Goal: Task Accomplishment & Management: Manage account settings

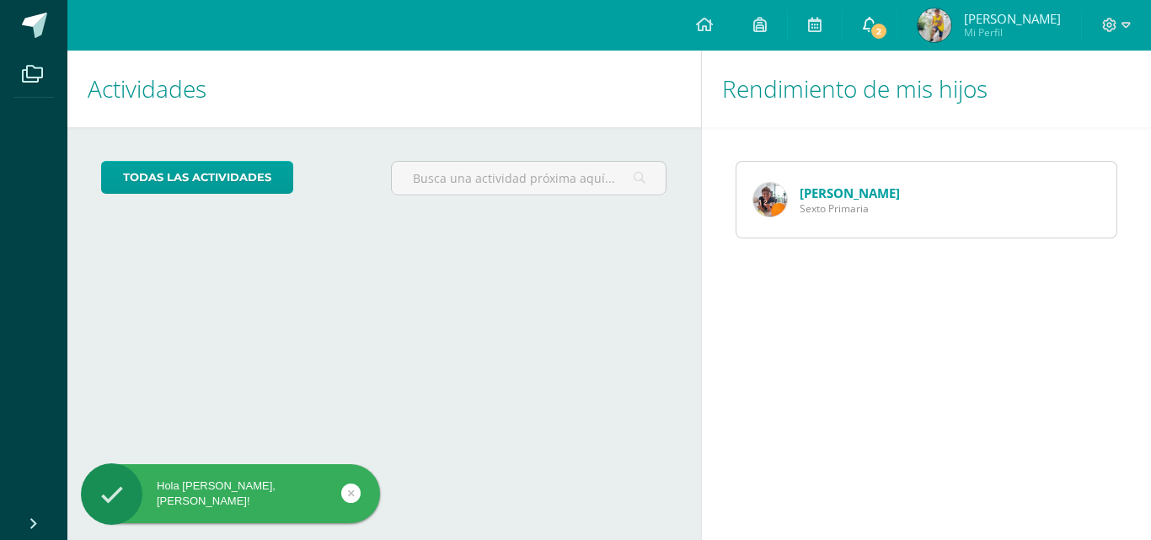
click at [887, 35] on span "2" at bounding box center [879, 31] width 19 height 19
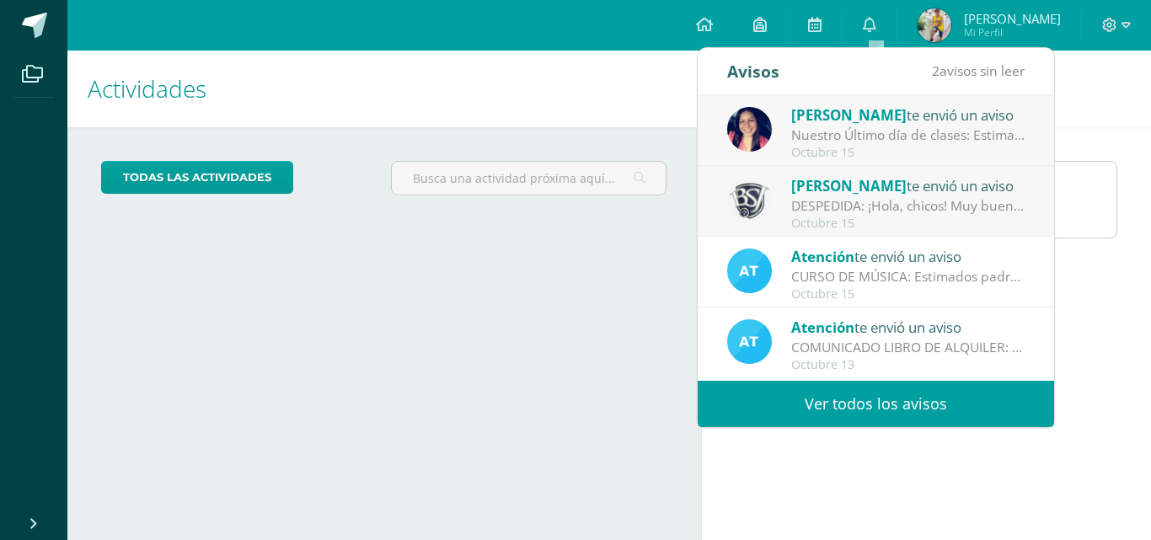
click at [825, 208] on div "DESPEDIDA: ¡Hola, chicos! Muy buenas tardes 😊 Solo quería recordarles que [DATE…" at bounding box center [908, 205] width 234 height 19
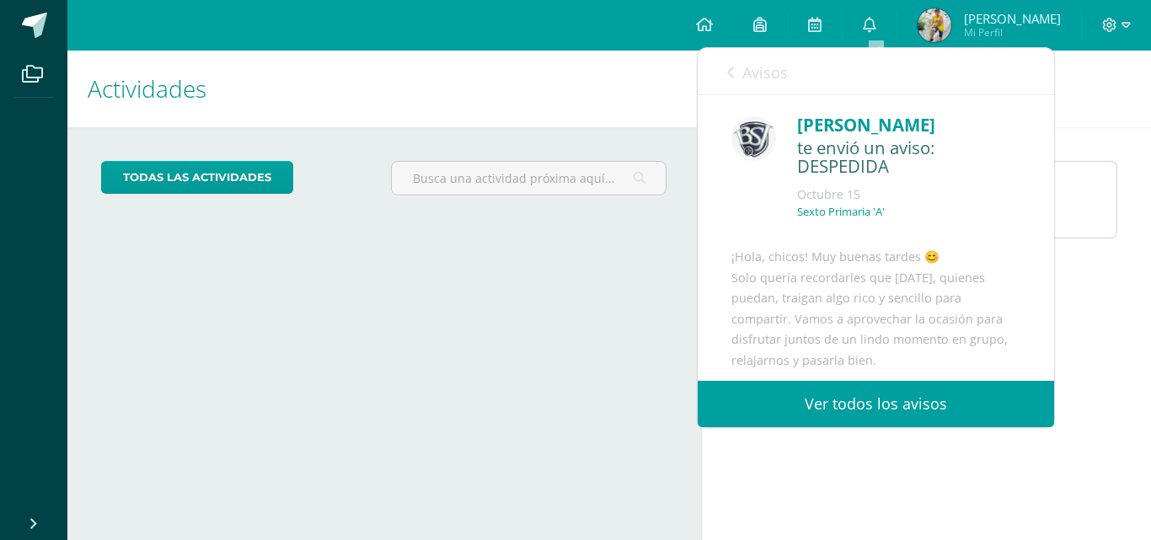
click at [724, 67] on div "Avisos 1 avisos sin leer Avisos" at bounding box center [876, 71] width 357 height 47
click at [726, 71] on div "Avisos 1 avisos sin leer Avisos" at bounding box center [876, 71] width 357 height 47
click at [732, 74] on icon at bounding box center [730, 72] width 7 height 13
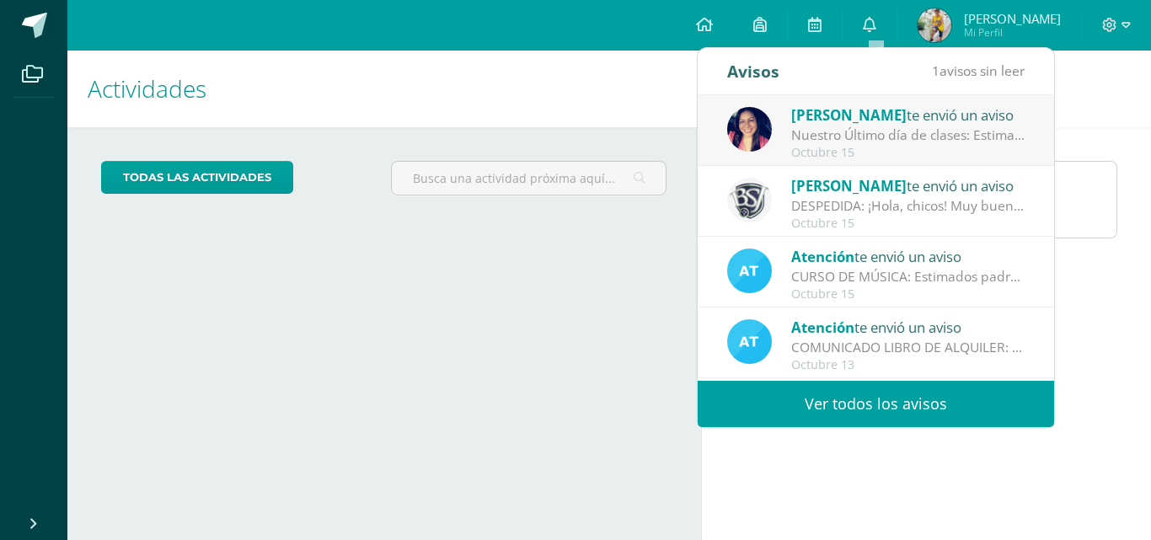
click at [877, 129] on div "Nuestro Último día de clases: Estimados padres de familia: Agradecemos todo el …" at bounding box center [908, 135] width 234 height 19
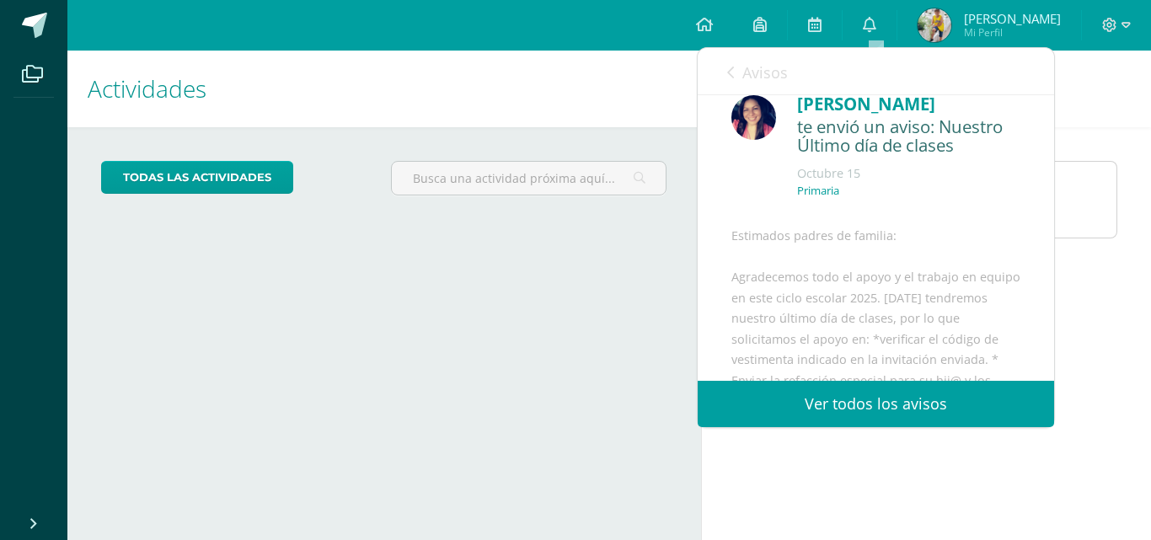
scroll to position [20, 0]
click at [735, 72] on link "Avisos" at bounding box center [757, 72] width 61 height 48
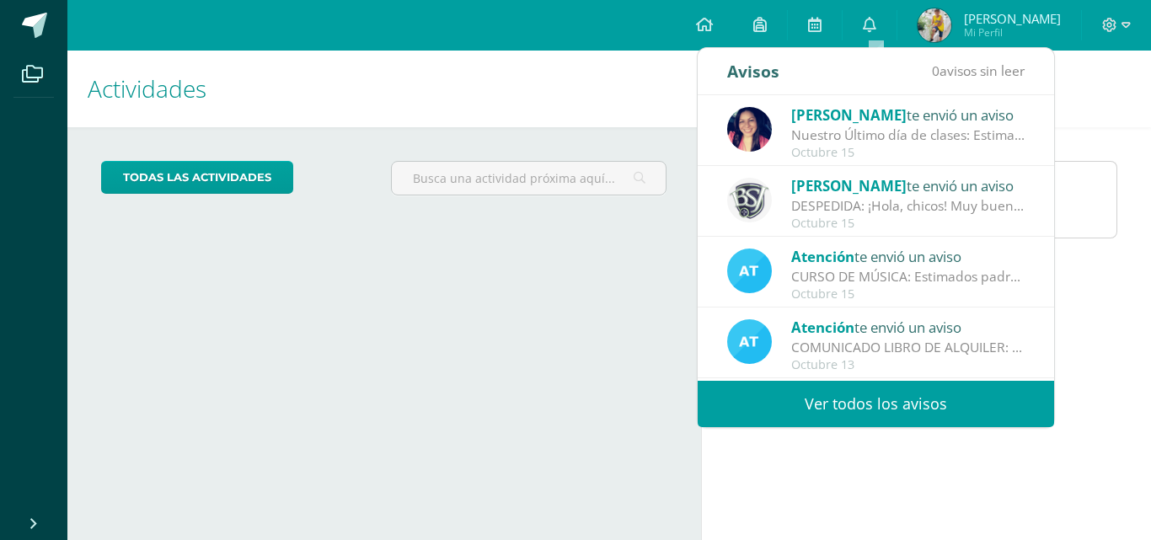
click at [567, 75] on h1 "Actividades" at bounding box center [384, 89] width 593 height 77
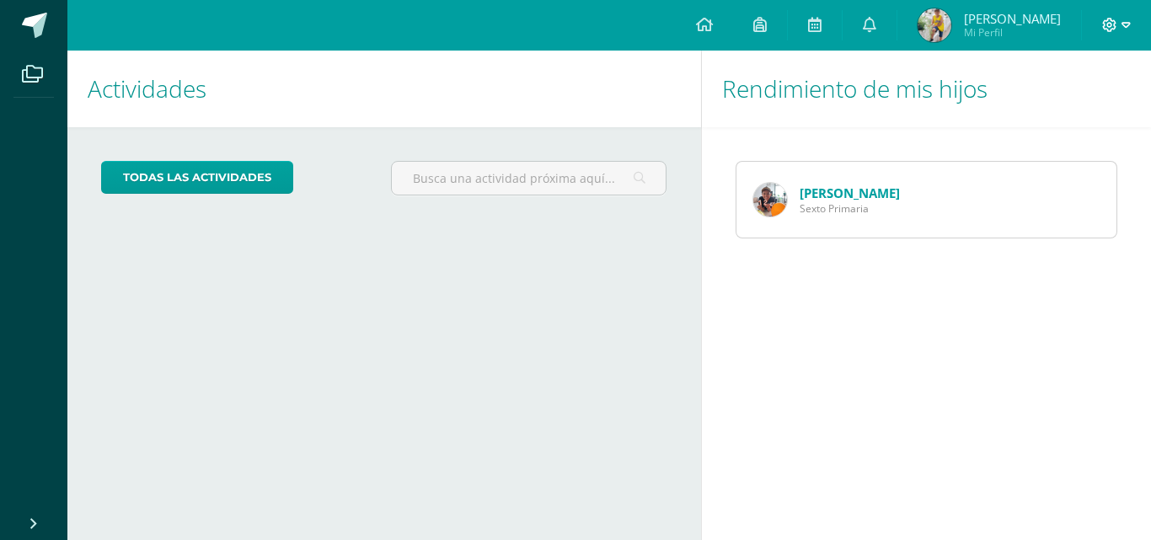
click at [1127, 18] on icon at bounding box center [1126, 25] width 9 height 15
drag, startPoint x: 1064, startPoint y: 106, endPoint x: 1064, endPoint y: 116, distance: 10.1
click at [1064, 108] on link "Cerrar sesión" at bounding box center [1064, 115] width 133 height 24
